Goal: Navigation & Orientation: Understand site structure

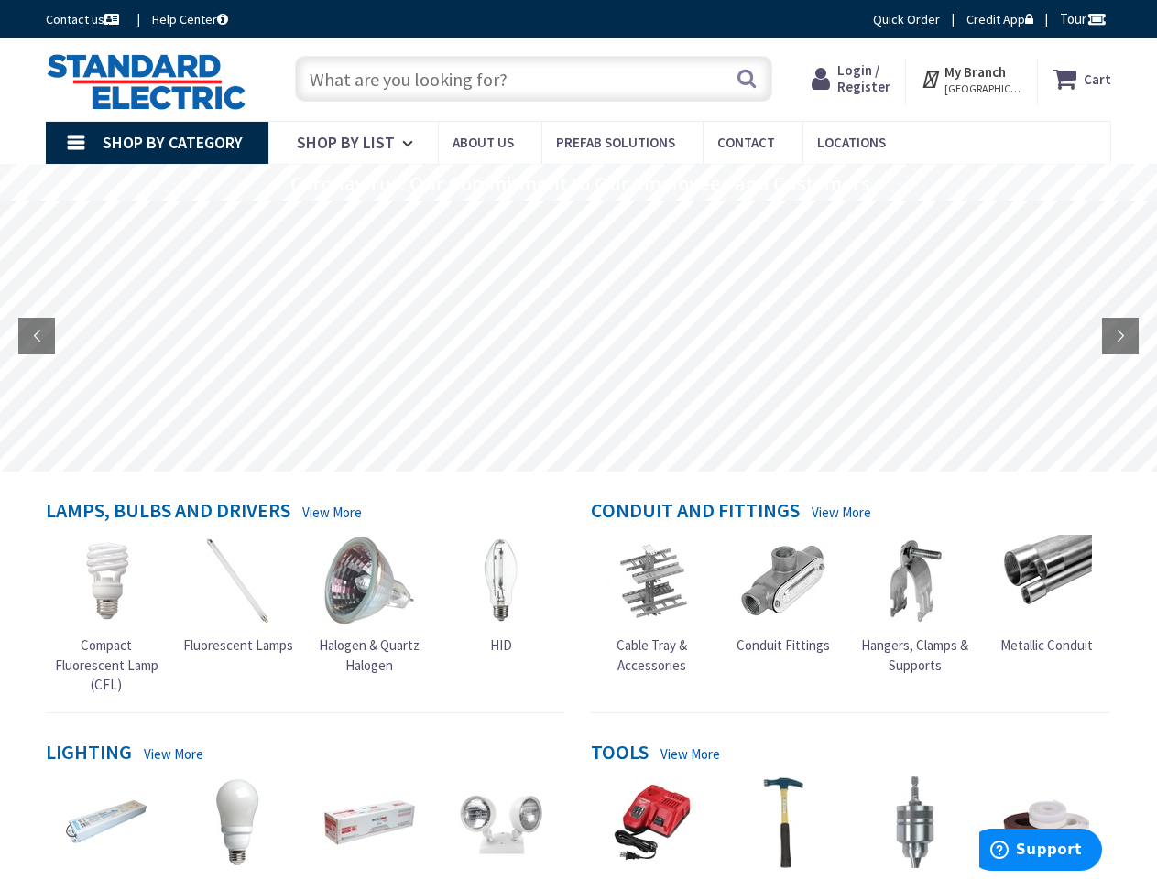
click at [578, 440] on rs-layer at bounding box center [578, 336] width 1157 height 271
click at [1080, 18] on span "Tour" at bounding box center [1082, 18] width 47 height 17
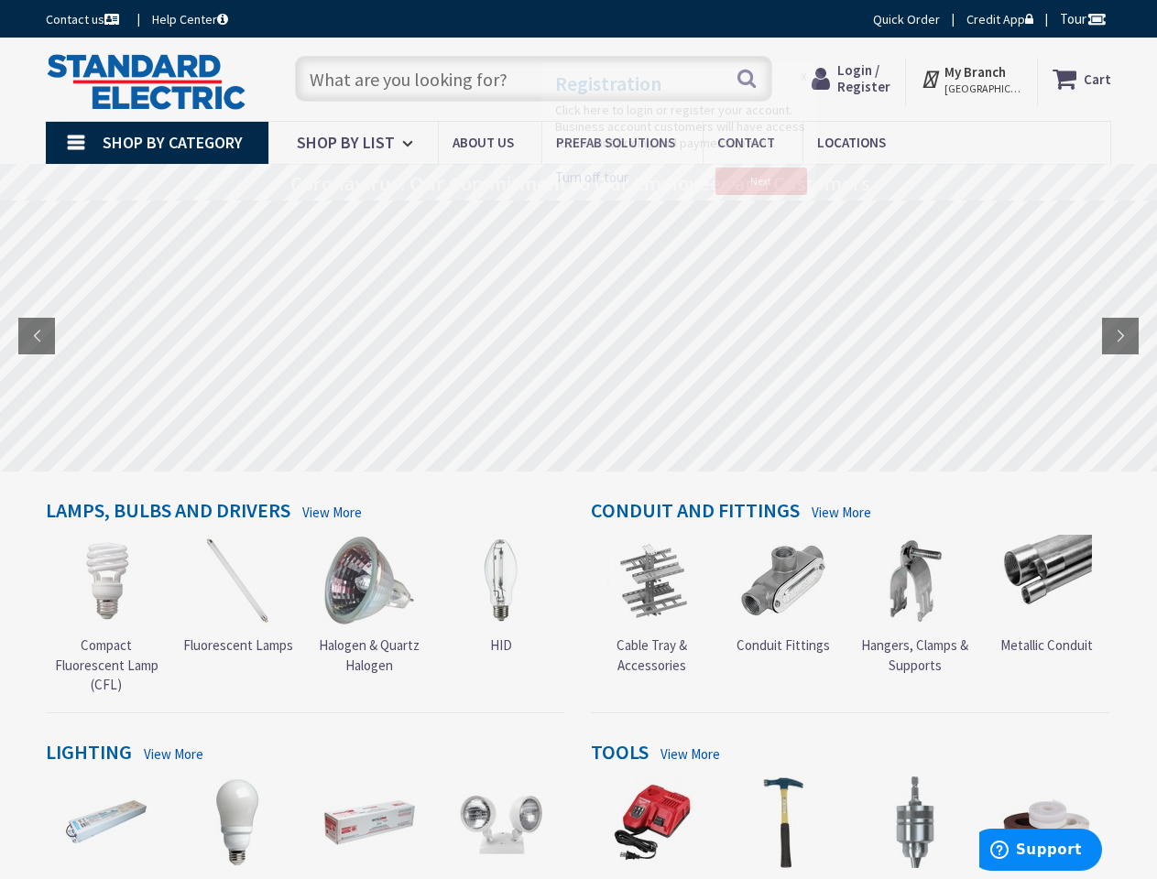
click at [1095, 18] on div at bounding box center [578, 439] width 1157 height 879
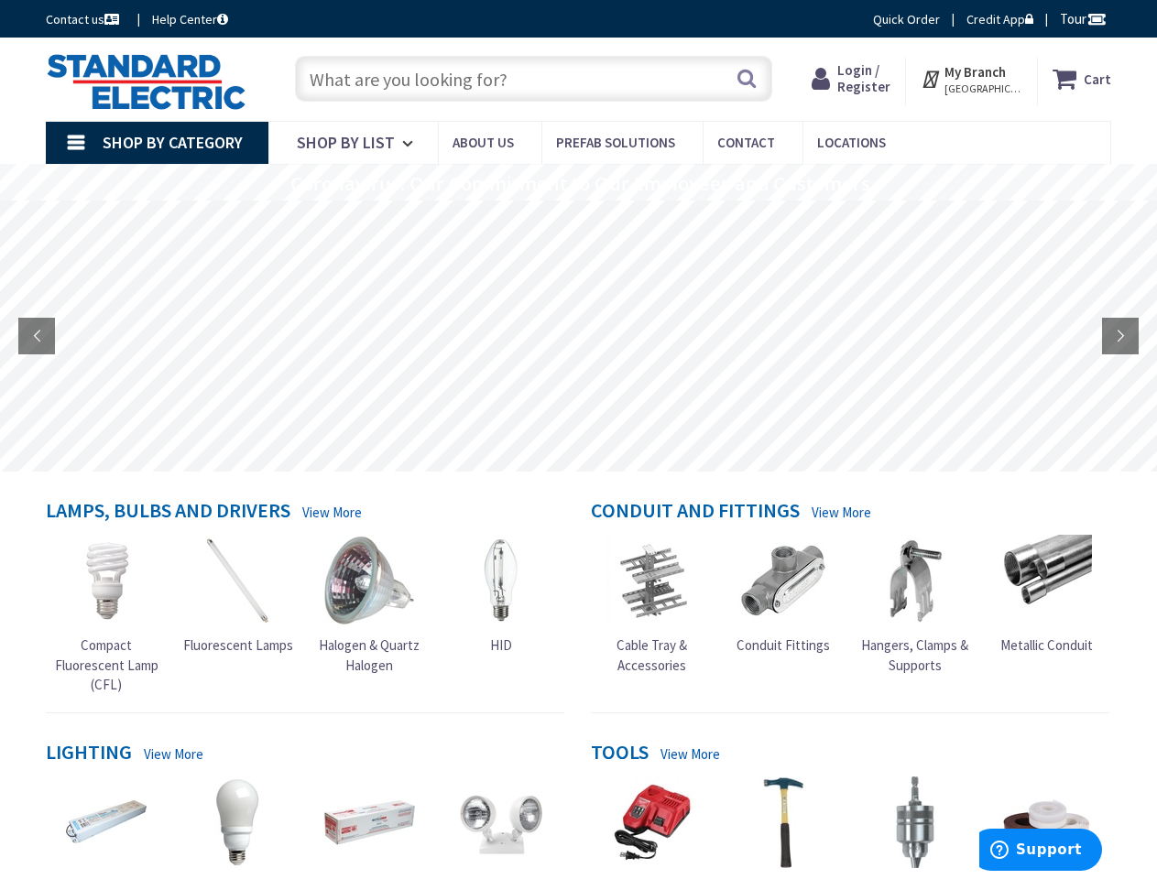
click at [972, 79] on strong "My Branch" at bounding box center [974, 71] width 61 height 17
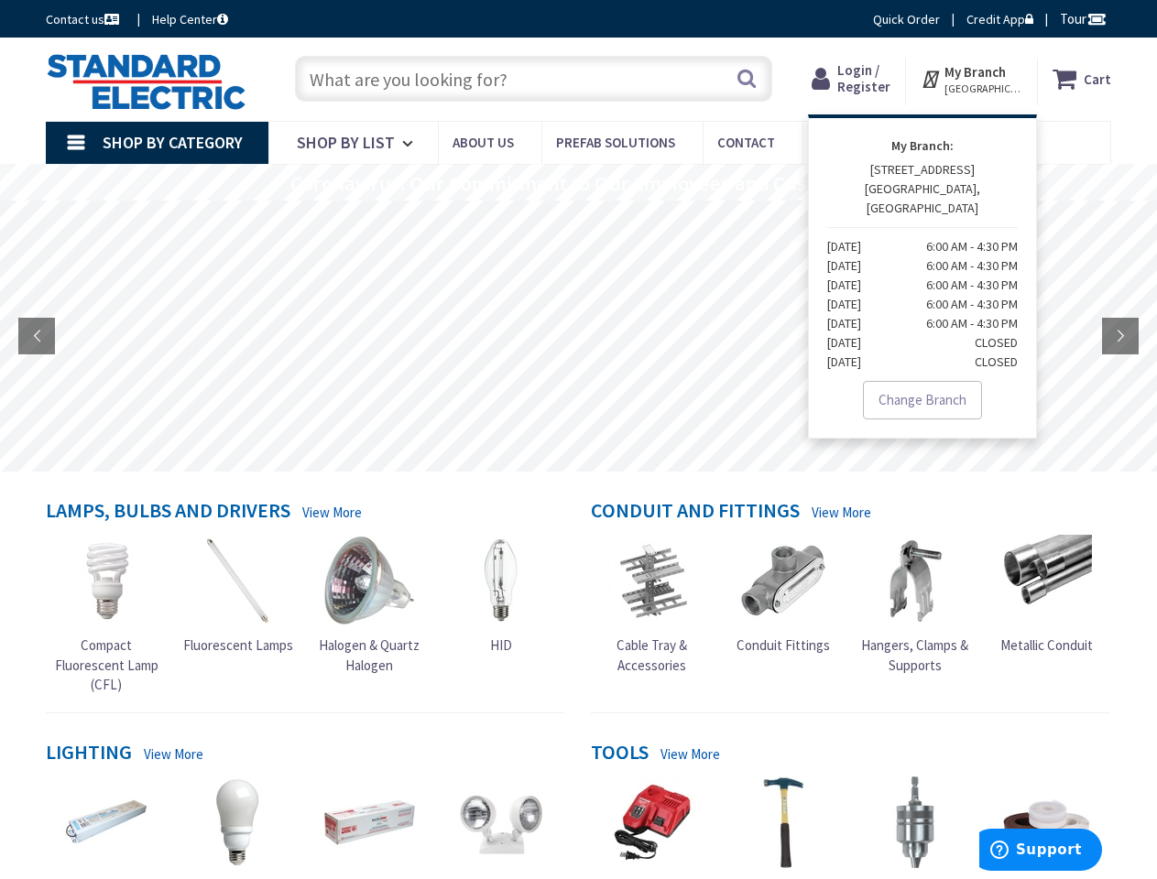
click at [157, 143] on span "Shop By Category" at bounding box center [173, 142] width 140 height 21
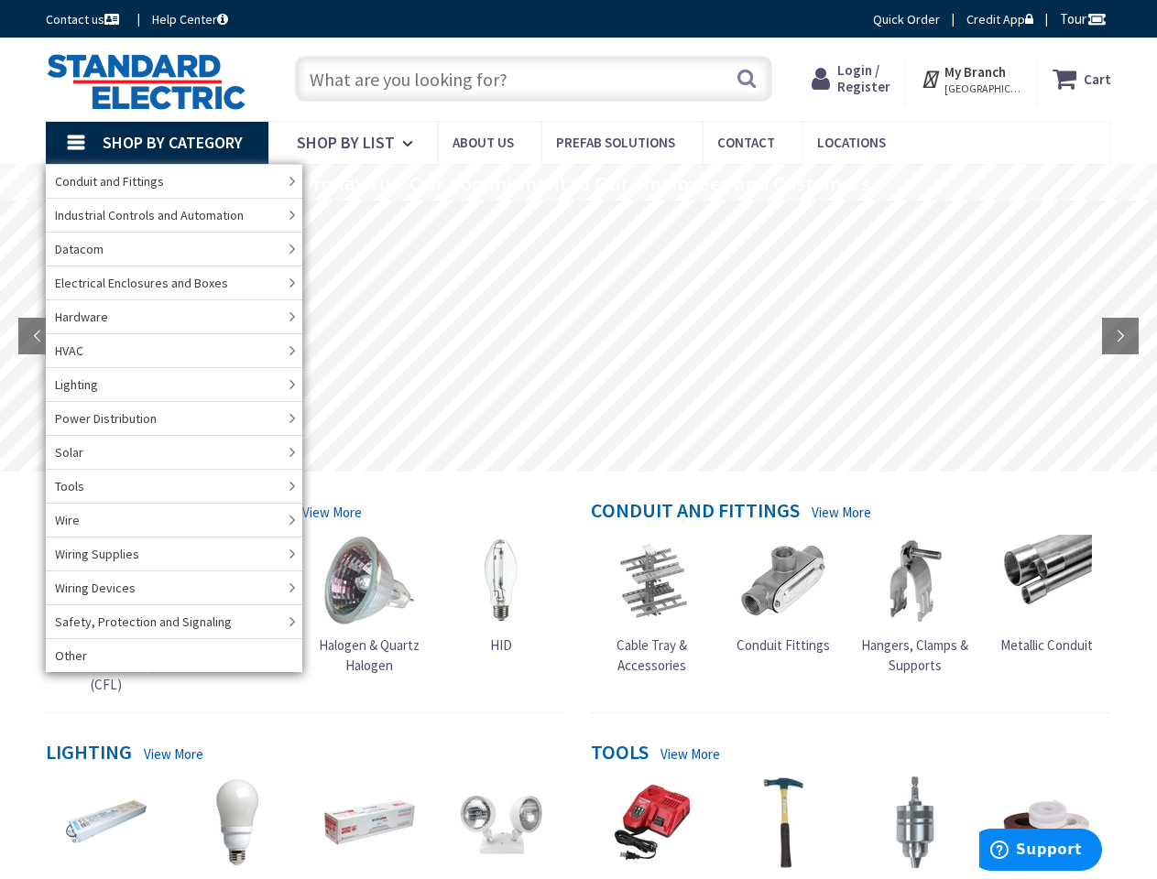
click at [578, 182] on rs-layer "Coronavirus: Our Commitment to Our Employees and Customers" at bounding box center [580, 184] width 580 height 20
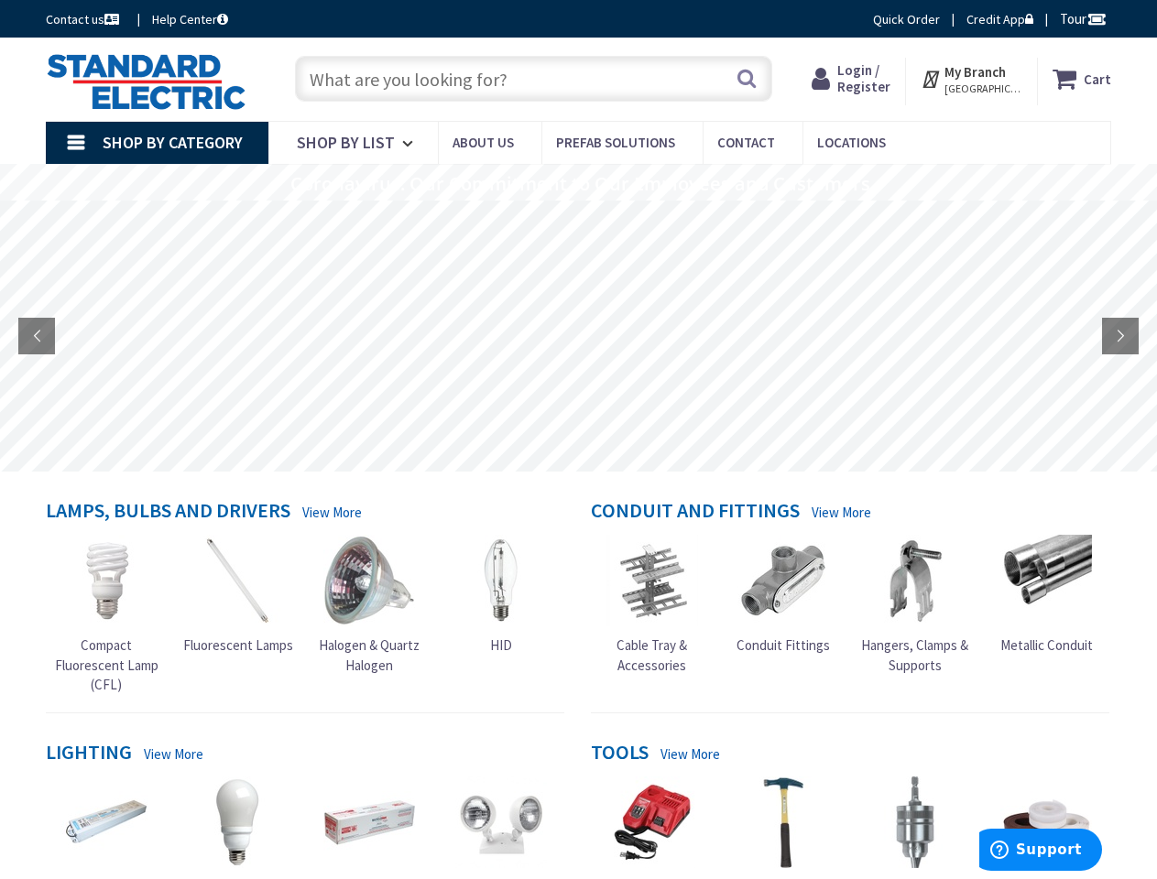
click at [577, 184] on rs-layer "Coronavirus: Our Commitment to Our Employees and Customers" at bounding box center [580, 184] width 580 height 20
click at [578, 336] on rs-layer at bounding box center [578, 336] width 1157 height 271
